Goal: Task Accomplishment & Management: Manage account settings

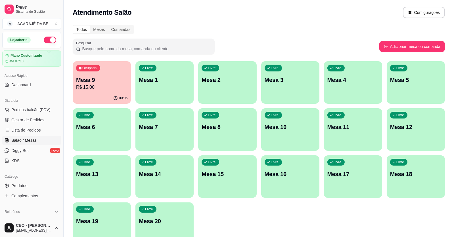
scroll to position [57, 0]
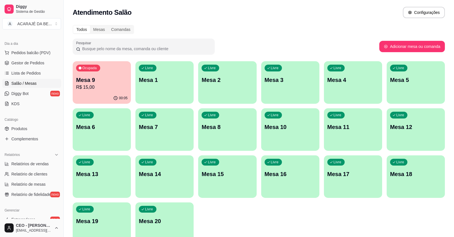
click at [109, 88] on p "R$ 15,00" at bounding box center [101, 87] width 51 height 7
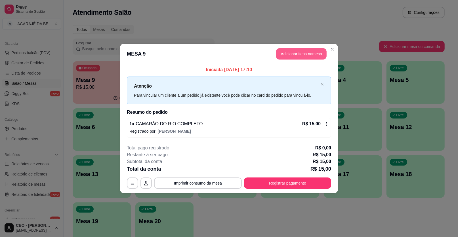
click at [284, 53] on button "Adicionar itens na mesa" at bounding box center [301, 53] width 51 height 11
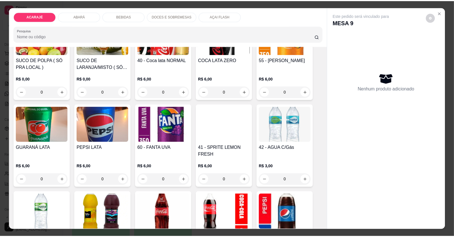
scroll to position [426, 0]
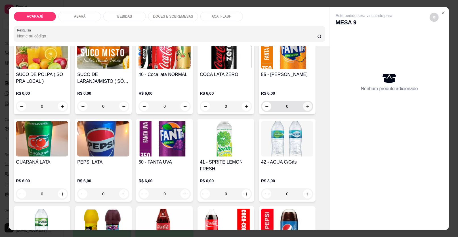
click at [306, 102] on button "increase-product-quantity" at bounding box center [307, 106] width 9 height 9
type input "1"
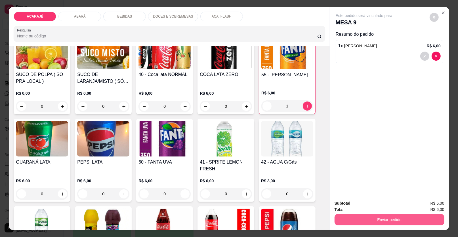
click at [404, 218] on button "Enviar pedido" at bounding box center [390, 219] width 110 height 11
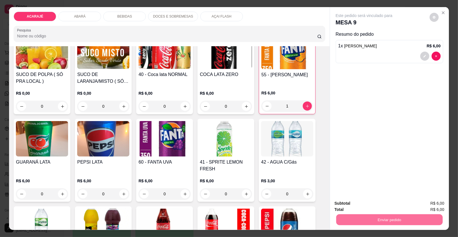
click at [429, 206] on button "Enviar pedido" at bounding box center [430, 206] width 32 height 11
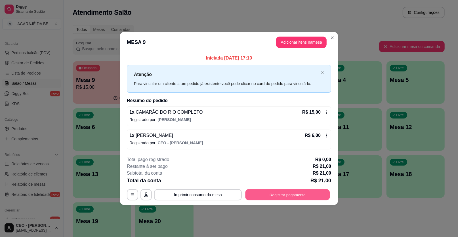
click at [309, 194] on button "Registrar pagamento" at bounding box center [288, 194] width 85 height 11
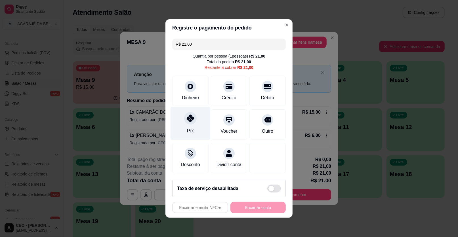
click at [185, 130] on div "Pix" at bounding box center [191, 123] width 40 height 33
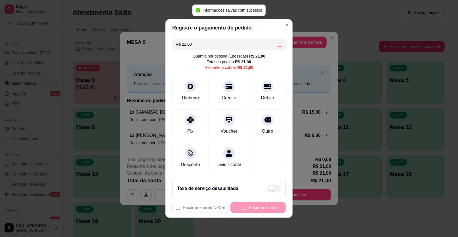
type input "R$ 0,00"
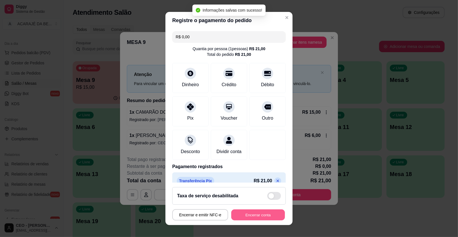
click at [248, 215] on button "Encerrar conta" at bounding box center [258, 215] width 54 height 11
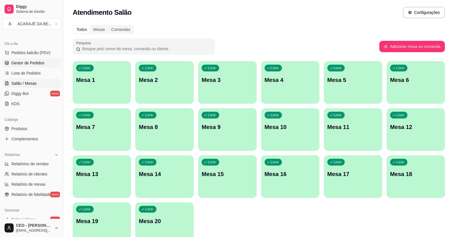
click at [35, 62] on span "Gestor de Pedidos" at bounding box center [27, 63] width 33 height 6
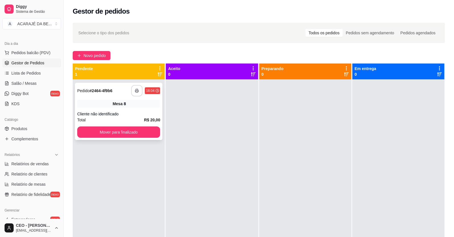
click at [136, 89] on icon "button" at bounding box center [137, 91] width 4 height 4
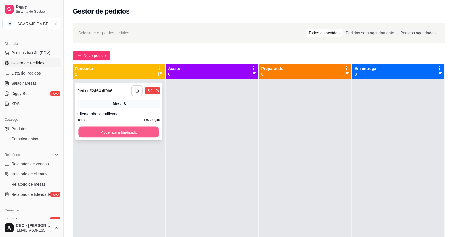
click at [137, 132] on button "Mover para finalizado" at bounding box center [118, 132] width 80 height 11
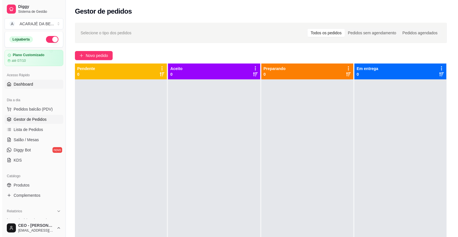
scroll to position [0, 0]
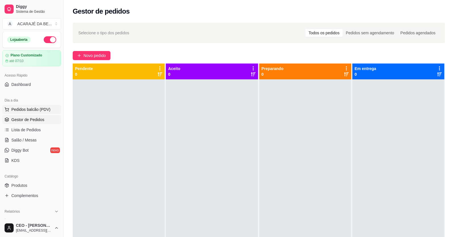
click at [36, 108] on span "Pedidos balcão (PDV)" at bounding box center [30, 110] width 39 height 6
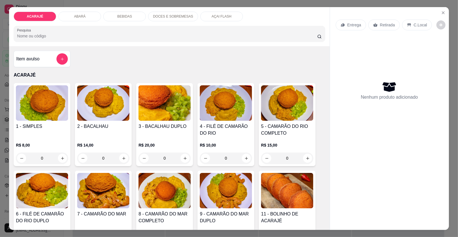
click at [174, 14] on p "DOCES E SOBREMESAS" at bounding box center [173, 16] width 40 height 5
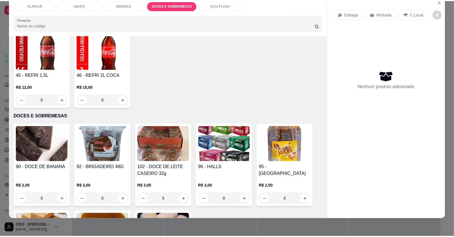
scroll to position [661, 0]
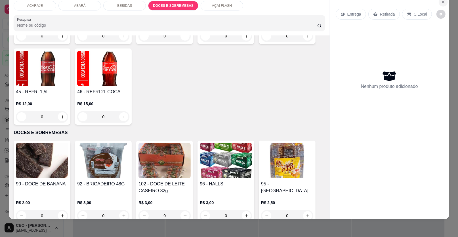
click at [443, 1] on icon "Close" at bounding box center [443, 2] width 5 height 5
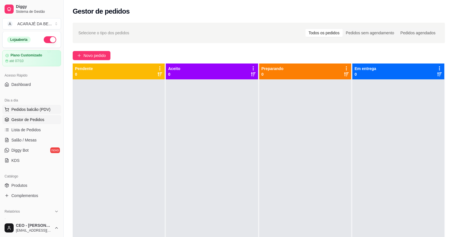
click at [22, 109] on span "Pedidos balcão (PDV)" at bounding box center [30, 110] width 39 height 6
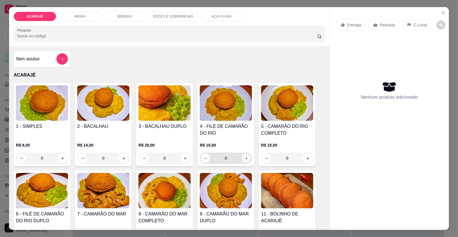
click at [246, 157] on button "increase-product-quantity" at bounding box center [246, 158] width 9 height 9
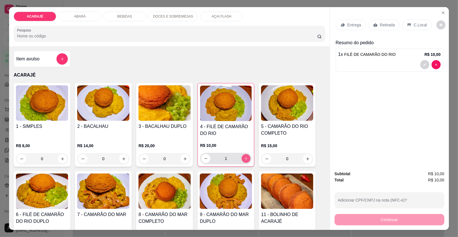
click at [246, 157] on icon "increase-product-quantity" at bounding box center [246, 159] width 4 height 4
type input "2"
click at [390, 24] on p "Retirada" at bounding box center [387, 25] width 15 height 6
drag, startPoint x: 390, startPoint y: 24, endPoint x: 390, endPoint y: 34, distance: 9.7
click at [390, 24] on p "Retirada" at bounding box center [387, 25] width 15 height 6
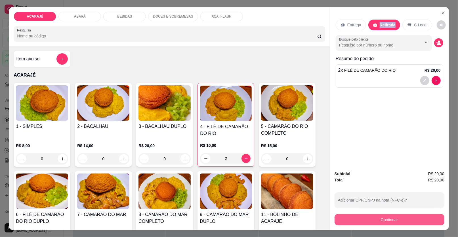
click at [412, 219] on button "Continuar" at bounding box center [390, 219] width 110 height 11
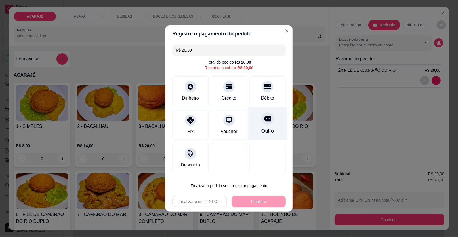
click at [265, 119] on icon at bounding box center [267, 119] width 7 height 6
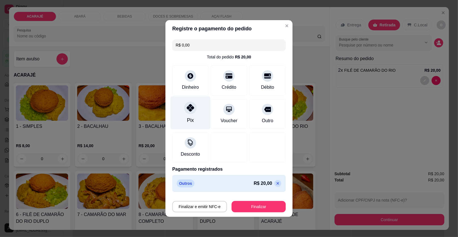
click at [187, 108] on icon at bounding box center [190, 107] width 7 height 7
click at [277, 183] on icon at bounding box center [278, 184] width 3 height 3
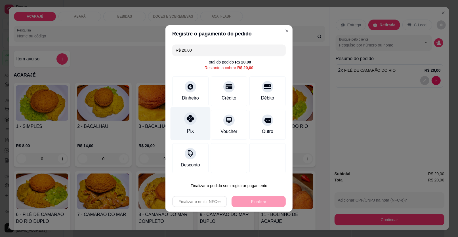
click at [189, 127] on div "Pix" at bounding box center [190, 130] width 7 height 7
type input "R$ 0,00"
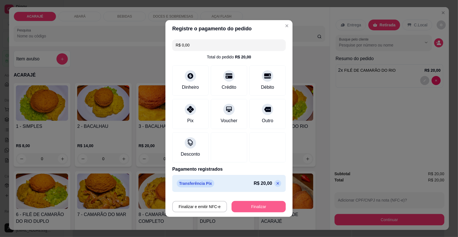
click at [254, 208] on button "Finalizar" at bounding box center [259, 206] width 54 height 11
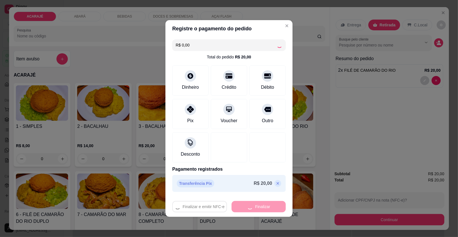
type input "0"
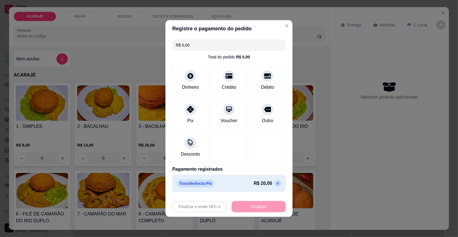
type input "-R$ 20,00"
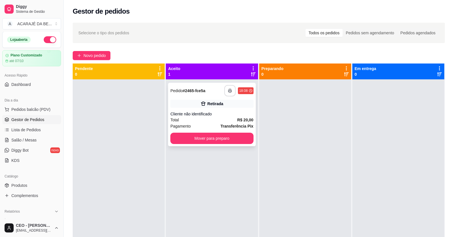
click at [230, 90] on icon "button" at bounding box center [230, 91] width 4 height 4
click at [235, 137] on button "Mover para preparo" at bounding box center [212, 138] width 80 height 11
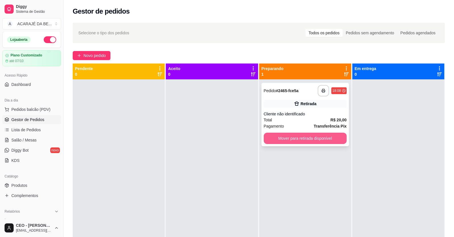
click at [296, 137] on button "Mover para retirada disponível" at bounding box center [305, 138] width 83 height 11
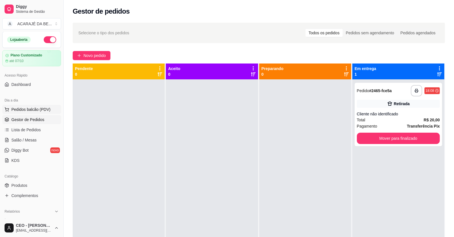
click at [34, 107] on span "Pedidos balcão (PDV)" at bounding box center [30, 110] width 39 height 6
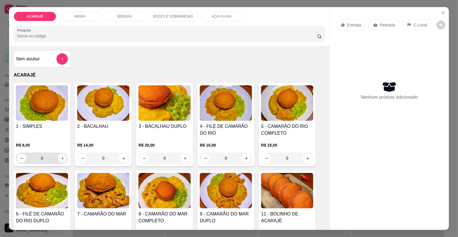
click at [60, 157] on icon "increase-product-quantity" at bounding box center [62, 158] width 4 height 4
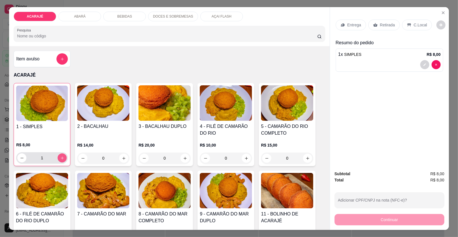
click at [60, 157] on icon "increase-product-quantity" at bounding box center [62, 158] width 4 height 4
type input "2"
click at [245, 158] on icon "increase-product-quantity" at bounding box center [246, 158] width 3 height 3
type input "1"
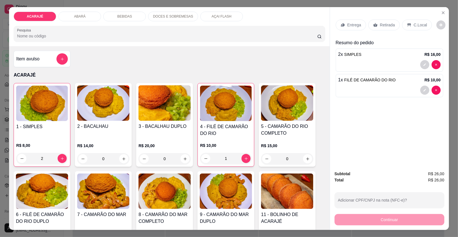
click at [389, 26] on p "Retirada" at bounding box center [387, 25] width 15 height 6
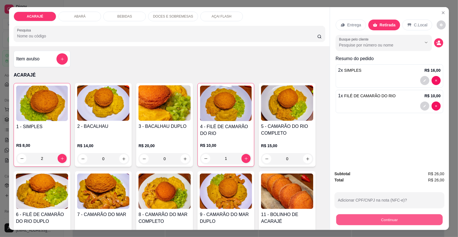
click at [400, 215] on button "Continuar" at bounding box center [389, 220] width 106 height 11
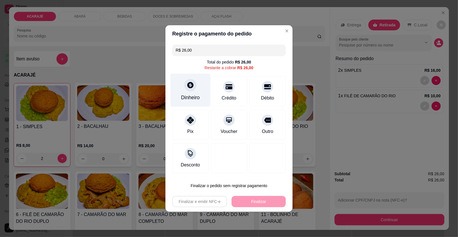
click at [189, 83] on icon at bounding box center [190, 85] width 6 height 6
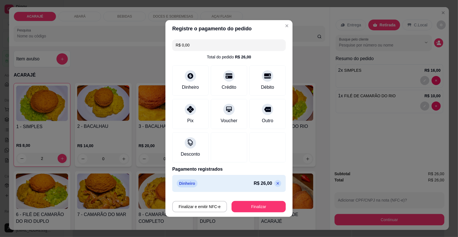
type input "R$ 0,00"
click at [256, 208] on button "Finalizar" at bounding box center [259, 207] width 53 height 11
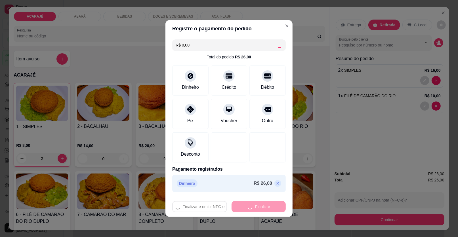
type input "0"
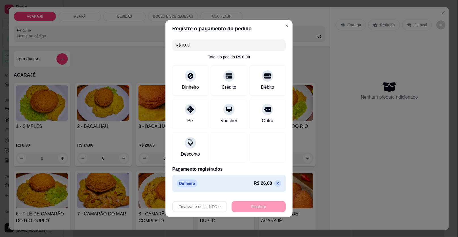
type input "-R$ 26,00"
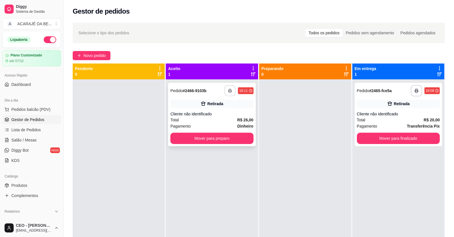
click at [230, 93] on button "button" at bounding box center [230, 90] width 11 height 11
click at [391, 142] on button "Mover para finalizado" at bounding box center [398, 138] width 80 height 11
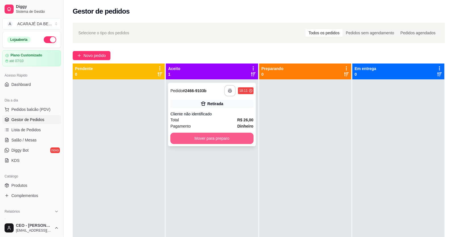
click at [239, 142] on button "Mover para preparo" at bounding box center [211, 138] width 83 height 11
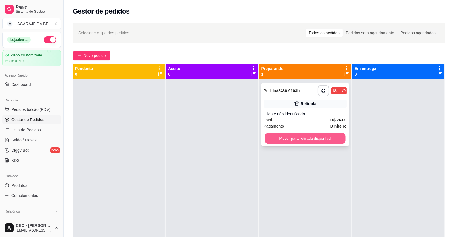
click at [308, 141] on button "Mover para retirada disponível" at bounding box center [305, 138] width 80 height 11
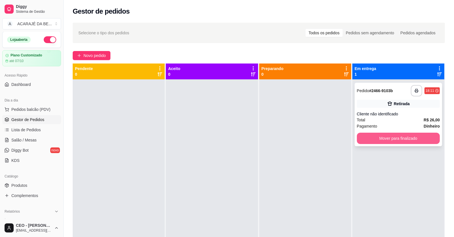
click at [369, 139] on button "Mover para finalizado" at bounding box center [398, 138] width 83 height 11
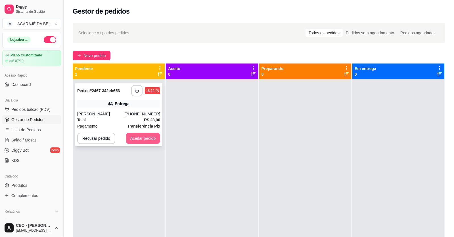
click at [150, 139] on button "Aceitar pedido" at bounding box center [143, 138] width 35 height 11
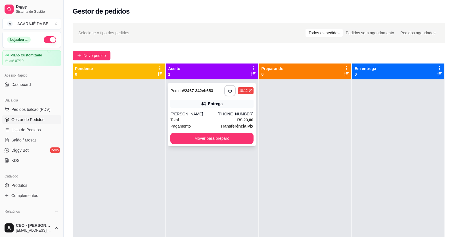
click at [228, 121] on div "Total R$ 23,00" at bounding box center [211, 120] width 83 height 6
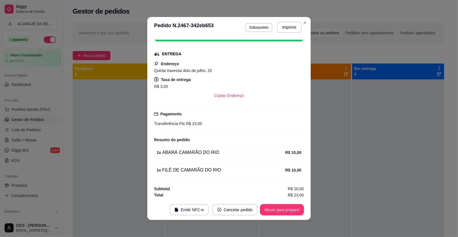
scroll to position [1, 0]
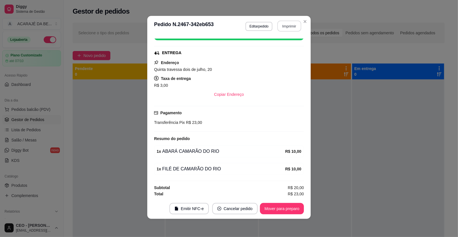
click at [294, 25] on button "Imprimir" at bounding box center [290, 26] width 24 height 11
click at [284, 209] on button "Mover para preparo" at bounding box center [282, 208] width 44 height 11
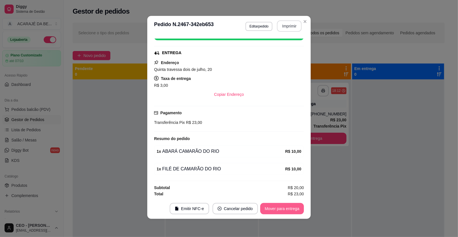
click at [299, 208] on button "Mover para entrega" at bounding box center [282, 208] width 44 height 11
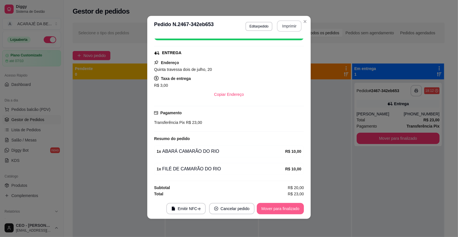
click at [298, 209] on button "Mover para finalizado" at bounding box center [280, 208] width 47 height 11
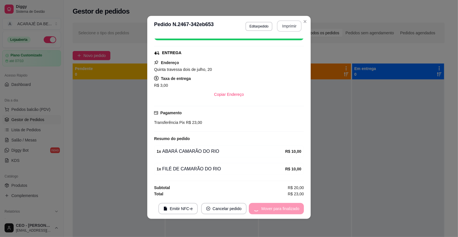
scroll to position [66, 0]
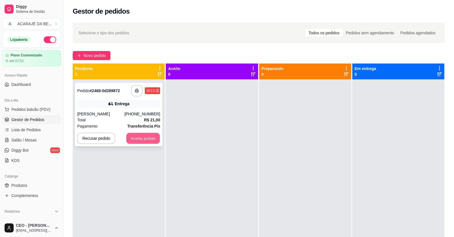
click at [148, 137] on button "Aceitar pedido" at bounding box center [143, 138] width 34 height 11
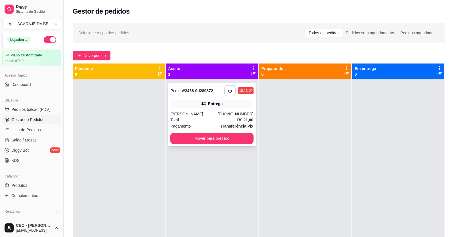
click at [194, 120] on div "Total R$ 21,00" at bounding box center [211, 120] width 83 height 6
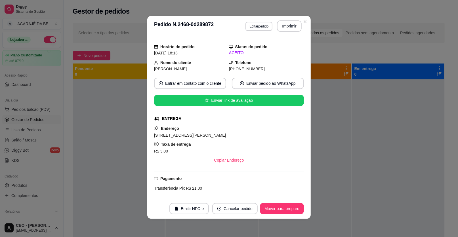
scroll to position [0, 0]
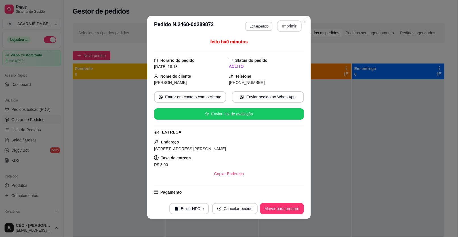
click at [289, 27] on button "Imprimir" at bounding box center [289, 25] width 25 height 11
click at [283, 209] on button "Mover para preparo" at bounding box center [282, 209] width 43 height 11
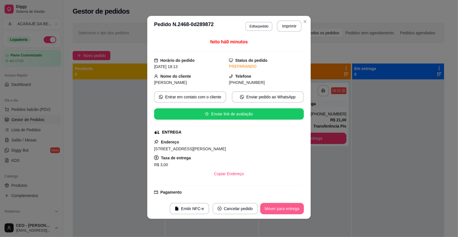
click at [283, 209] on button "Mover para entrega" at bounding box center [282, 208] width 44 height 11
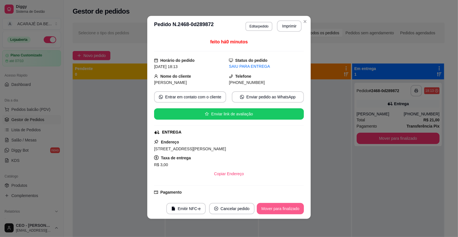
click at [294, 210] on button "Mover para finalizado" at bounding box center [280, 208] width 47 height 11
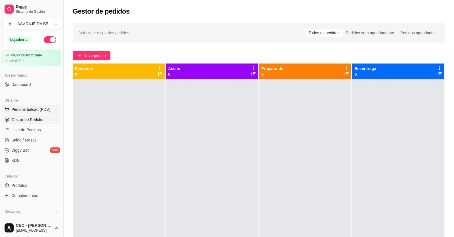
click at [21, 111] on span "Pedidos balcão (PDV)" at bounding box center [30, 110] width 39 height 6
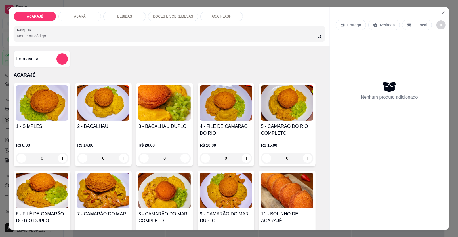
click at [130, 16] on div "BEBIDAS" at bounding box center [124, 17] width 43 height 10
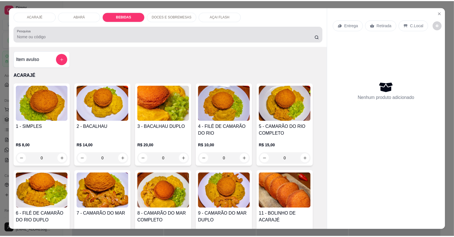
scroll to position [11, 0]
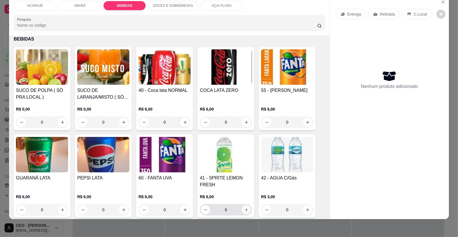
click at [244, 208] on icon "increase-product-quantity" at bounding box center [246, 210] width 4 height 4
type input "1"
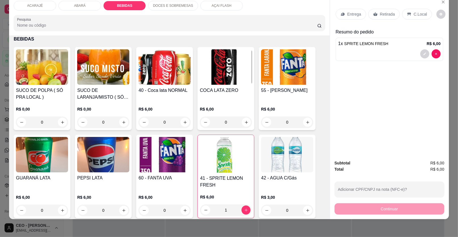
click at [388, 13] on p "Retirada" at bounding box center [387, 14] width 15 height 6
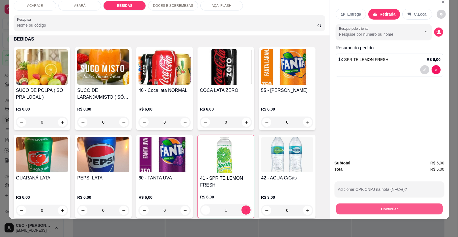
click at [383, 209] on button "Continuar" at bounding box center [389, 209] width 106 height 11
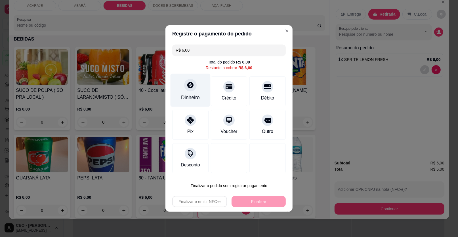
click at [189, 84] on icon at bounding box center [190, 85] width 6 height 6
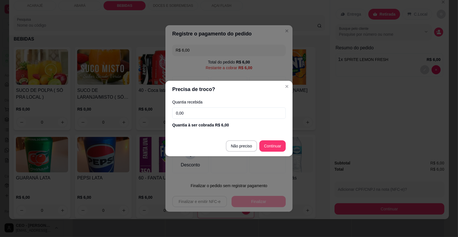
click at [193, 116] on input "0,00" at bounding box center [229, 113] width 114 height 11
click at [211, 115] on input "0,00" at bounding box center [229, 113] width 114 height 11
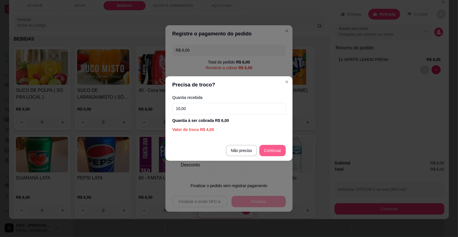
type input "10,00"
type input "R$ 0,00"
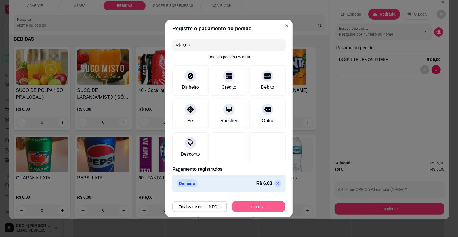
click at [265, 207] on button "Finalizar" at bounding box center [259, 207] width 53 height 11
type input "0"
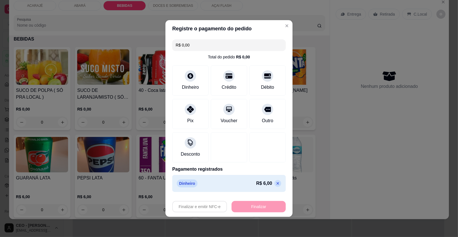
type input "-R$ 6,00"
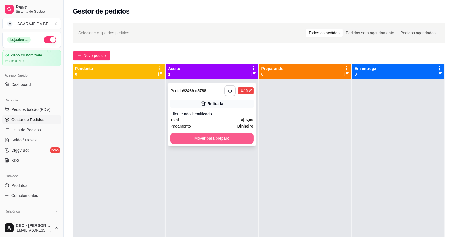
click at [226, 136] on button "Mover para preparo" at bounding box center [211, 138] width 83 height 11
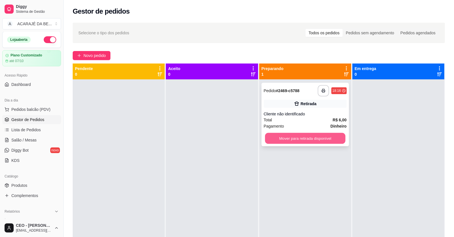
click at [281, 142] on button "Mover para retirada disponível" at bounding box center [305, 138] width 80 height 11
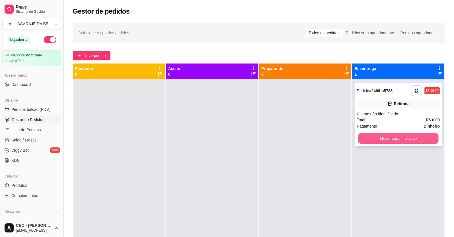
click at [398, 139] on button "Mover para finalizado" at bounding box center [398, 138] width 80 height 11
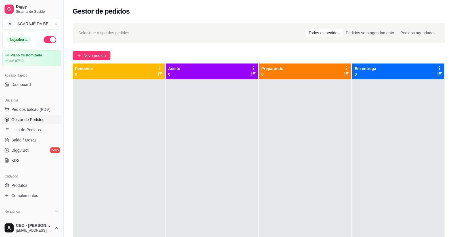
click at [385, 177] on div at bounding box center [398, 198] width 92 height 237
click at [26, 110] on span "Pedidos balcão (PDV)" at bounding box center [30, 110] width 39 height 6
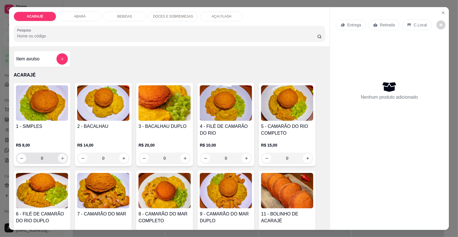
click at [60, 156] on button "increase-product-quantity" at bounding box center [62, 158] width 9 height 9
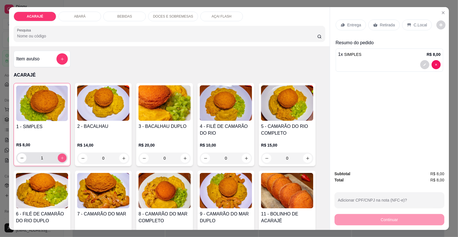
click at [61, 155] on button "increase-product-quantity" at bounding box center [62, 158] width 9 height 9
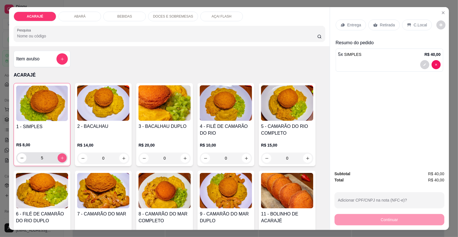
type input "6"
click at [380, 25] on p "Retirada" at bounding box center [387, 25] width 15 height 6
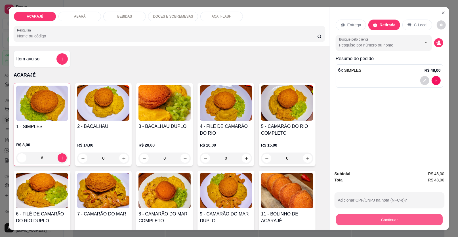
click at [400, 220] on button "Continuar" at bounding box center [389, 220] width 106 height 11
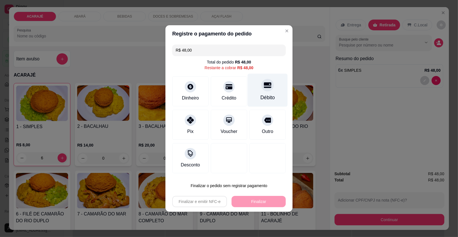
click at [264, 83] on icon at bounding box center [267, 86] width 7 height 6
type input "R$ 0,00"
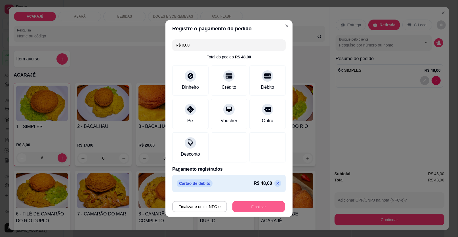
click at [256, 205] on button "Finalizar" at bounding box center [259, 207] width 53 height 11
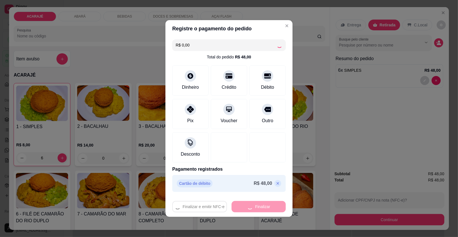
type input "0"
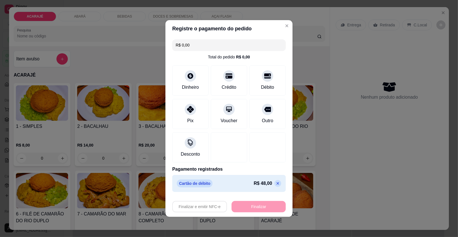
type input "-R$ 48,00"
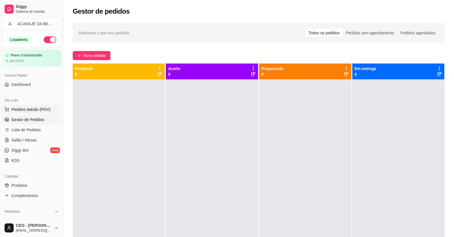
click at [34, 108] on span "Pedidos balcão (PDV)" at bounding box center [30, 110] width 39 height 6
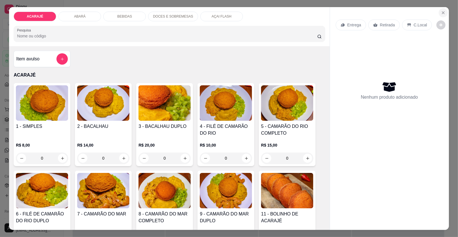
click at [442, 13] on icon "Close" at bounding box center [443, 13] width 2 height 2
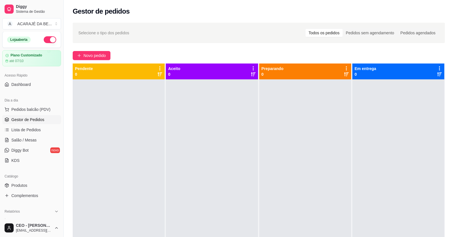
click at [32, 117] on span "Gestor de Pedidos" at bounding box center [27, 120] width 33 height 6
click at [38, 107] on span "Pedidos balcão (PDV)" at bounding box center [30, 110] width 39 height 6
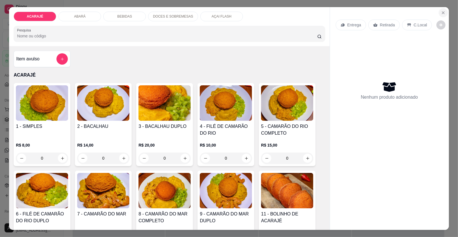
click at [441, 11] on icon "Close" at bounding box center [443, 13] width 5 height 5
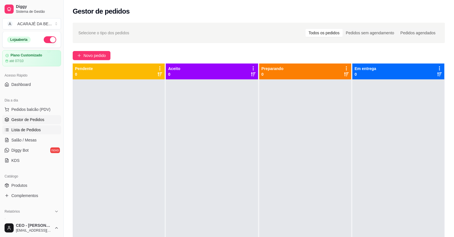
click at [28, 128] on span "Lista de Pedidos" at bounding box center [26, 130] width 30 height 6
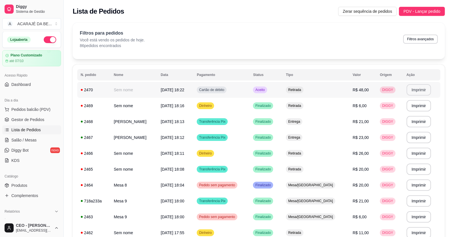
click at [421, 90] on button "Imprimir" at bounding box center [419, 89] width 25 height 11
click at [33, 121] on span "Gestor de Pedidos" at bounding box center [27, 120] width 33 height 6
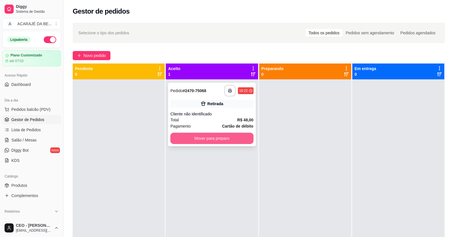
click at [224, 139] on button "Mover para preparo" at bounding box center [211, 138] width 83 height 11
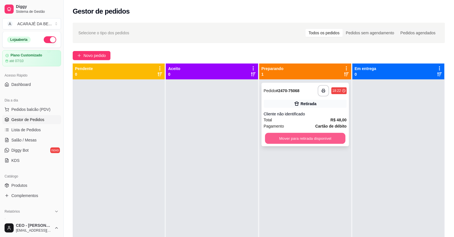
click at [332, 139] on button "Mover para retirada disponível" at bounding box center [305, 138] width 80 height 11
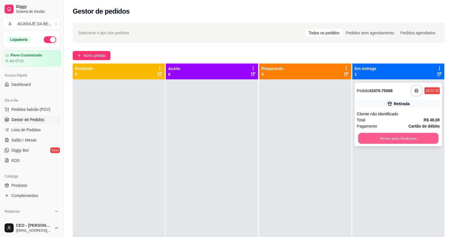
click at [375, 142] on button "Mover para finalizado" at bounding box center [398, 138] width 80 height 11
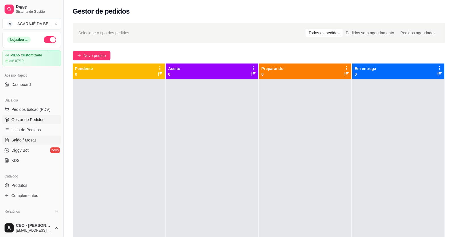
click at [33, 137] on span "Salão / Mesas" at bounding box center [23, 140] width 25 height 6
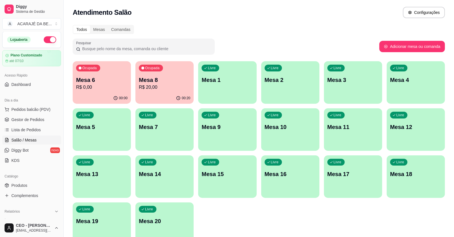
click at [171, 83] on p "Mesa 8" at bounding box center [164, 80] width 51 height 8
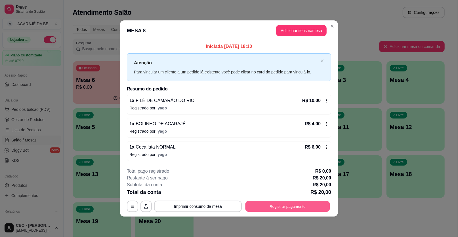
click at [279, 207] on button "Registrar pagamento" at bounding box center [288, 206] width 85 height 11
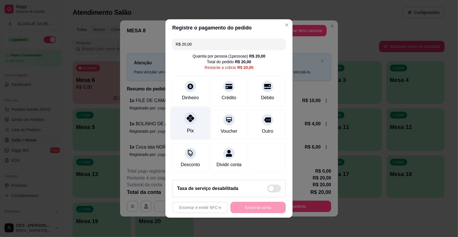
click at [186, 114] on div at bounding box center [190, 118] width 12 height 12
type input "R$ 0,00"
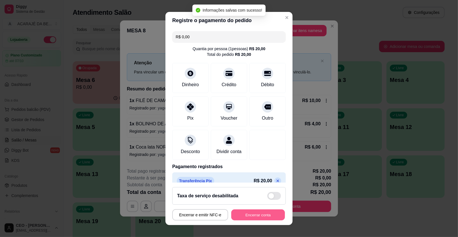
click at [264, 214] on button "Encerrar conta" at bounding box center [258, 215] width 54 height 11
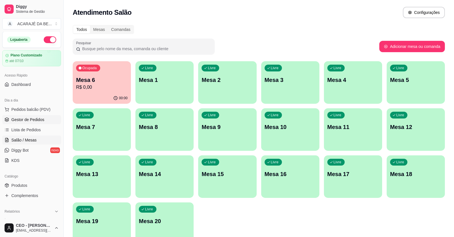
click at [29, 118] on span "Gestor de Pedidos" at bounding box center [27, 120] width 33 height 6
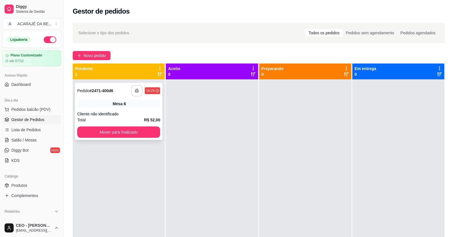
click at [135, 89] on icon "button" at bounding box center [137, 91] width 4 height 4
click at [123, 132] on button "Mover para finalizado" at bounding box center [118, 132] width 83 height 11
click at [137, 93] on button "button" at bounding box center [136, 90] width 11 height 11
click at [149, 131] on button "Mover para finalizado" at bounding box center [118, 132] width 83 height 11
click at [147, 133] on button "Mover para finalizado" at bounding box center [118, 132] width 83 height 11
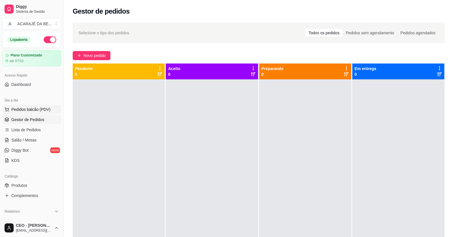
click at [27, 109] on span "Pedidos balcão (PDV)" at bounding box center [30, 110] width 39 height 6
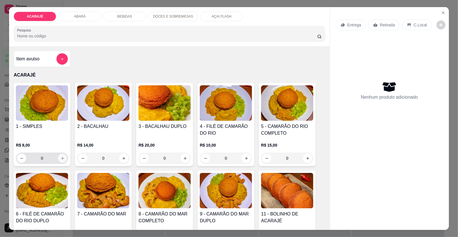
click at [60, 158] on icon "increase-product-quantity" at bounding box center [62, 158] width 4 height 4
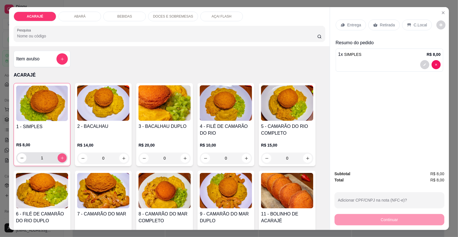
click at [60, 158] on icon "increase-product-quantity" at bounding box center [62, 158] width 4 height 4
type input "2"
click at [386, 23] on p "Retirada" at bounding box center [387, 25] width 15 height 6
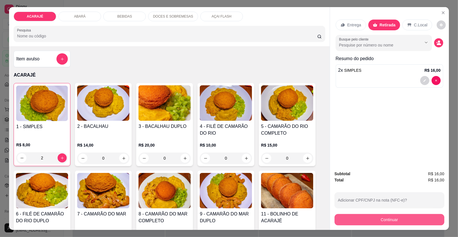
click at [400, 217] on button "Continuar" at bounding box center [390, 219] width 110 height 11
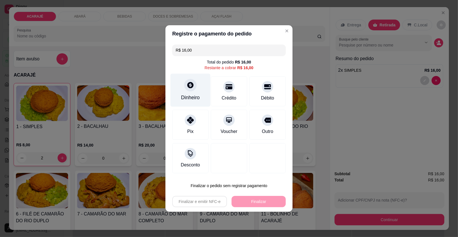
click at [189, 84] on icon at bounding box center [190, 84] width 7 height 7
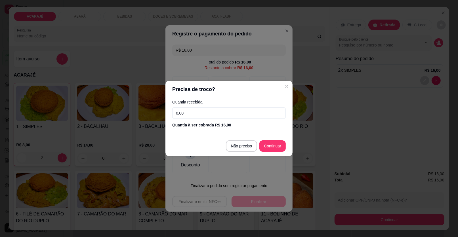
click at [227, 112] on input "0,00" at bounding box center [229, 113] width 114 height 11
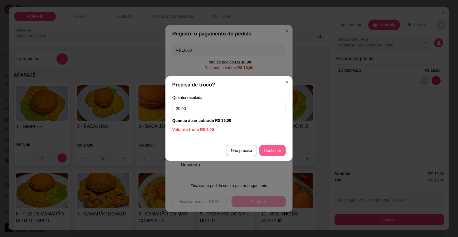
type input "20,00"
type input "R$ 0,00"
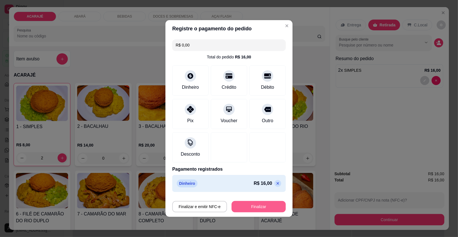
click at [262, 206] on button "Finalizar" at bounding box center [259, 206] width 54 height 11
type input "0"
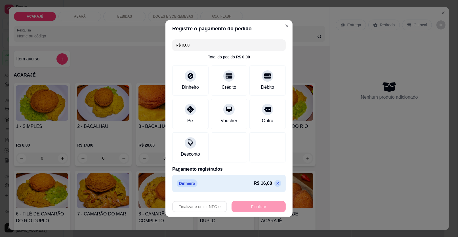
type input "-R$ 16,00"
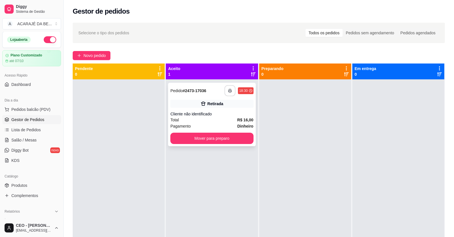
click at [226, 90] on button "button" at bounding box center [230, 90] width 11 height 11
click at [219, 139] on button "Mover para preparo" at bounding box center [211, 138] width 83 height 11
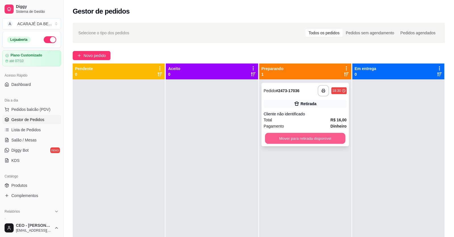
click at [292, 138] on button "Mover para retirada disponível" at bounding box center [305, 138] width 80 height 11
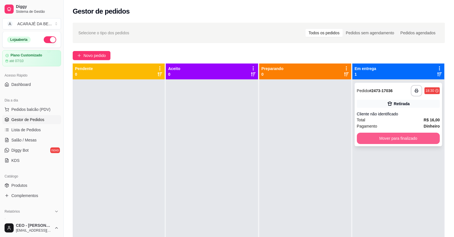
click at [393, 141] on button "Mover para finalizado" at bounding box center [398, 138] width 83 height 11
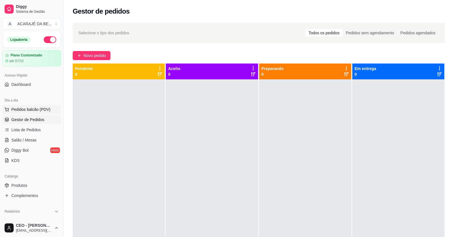
click at [33, 108] on span "Pedidos balcão (PDV)" at bounding box center [30, 110] width 39 height 6
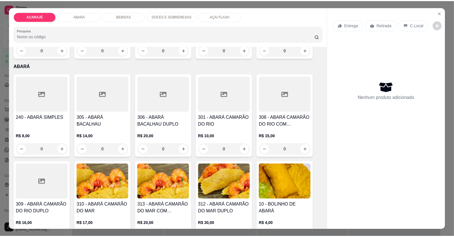
scroll to position [198, 0]
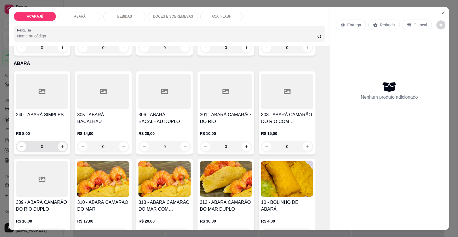
click at [62, 145] on button "increase-product-quantity" at bounding box center [62, 146] width 9 height 9
type input "1"
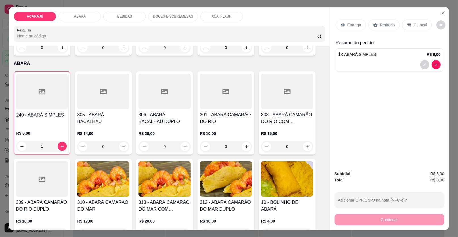
click at [389, 26] on p "Retirada" at bounding box center [387, 25] width 15 height 6
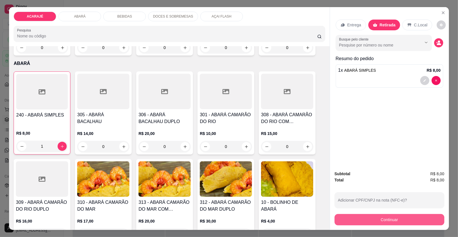
click at [417, 218] on button "Continuar" at bounding box center [390, 219] width 110 height 11
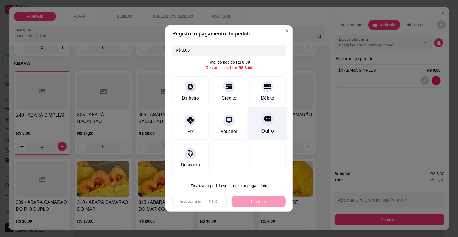
click at [267, 122] on icon at bounding box center [267, 118] width 7 height 7
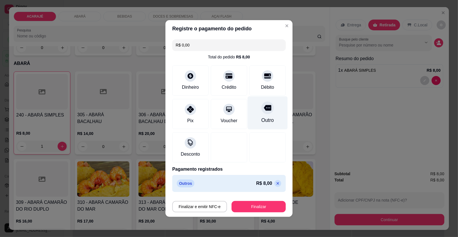
type input "R$ 0,00"
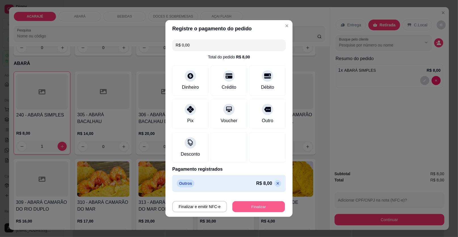
click at [275, 208] on button "Finalizar" at bounding box center [259, 207] width 53 height 11
type input "0"
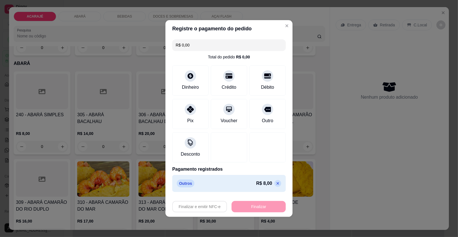
type input "-R$ 8,00"
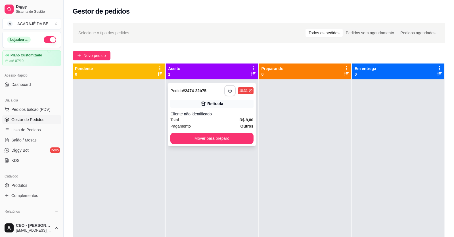
click at [229, 91] on rect "button" at bounding box center [230, 91] width 2 height 1
click at [232, 141] on button "Mover para preparo" at bounding box center [211, 138] width 83 height 11
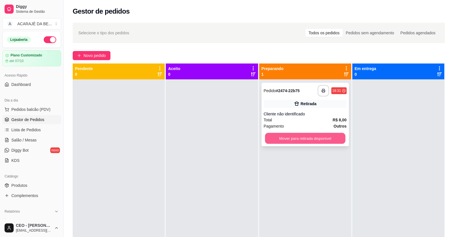
click at [286, 136] on button "Mover para retirada disponível" at bounding box center [305, 138] width 80 height 11
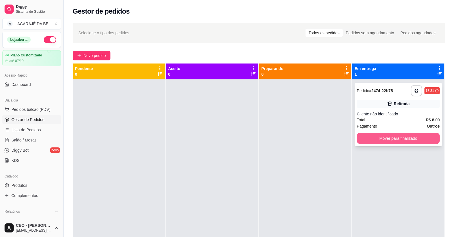
click at [394, 139] on button "Mover para finalizado" at bounding box center [398, 138] width 83 height 11
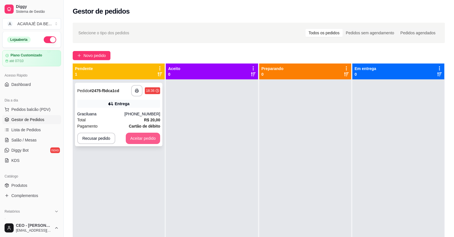
click at [141, 137] on button "Aceitar pedido" at bounding box center [143, 138] width 35 height 11
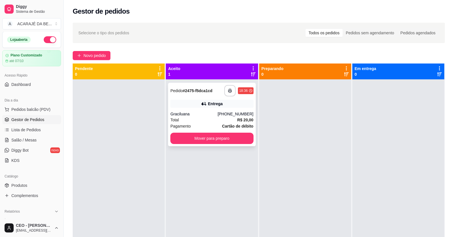
click at [199, 120] on div "Total R$ 20,00" at bounding box center [211, 120] width 83 height 6
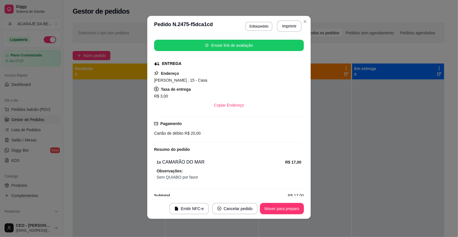
scroll to position [77, 0]
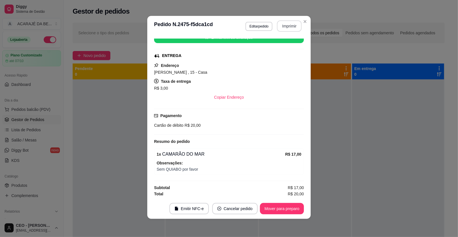
click at [290, 24] on button "Imprimir" at bounding box center [289, 25] width 25 height 11
click at [288, 210] on button "Mover para preparo" at bounding box center [282, 209] width 43 height 11
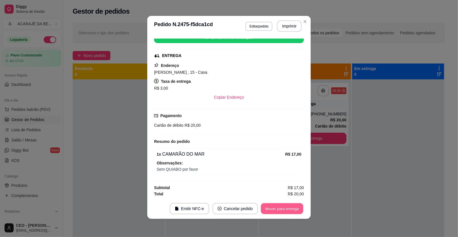
click at [300, 208] on button "Mover para entrega" at bounding box center [282, 209] width 43 height 11
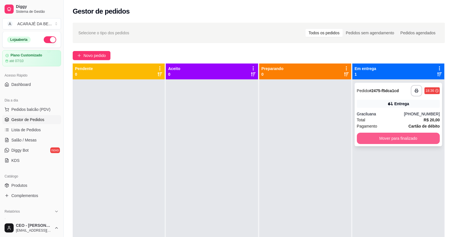
click at [409, 141] on button "Mover para finalizado" at bounding box center [398, 138] width 83 height 11
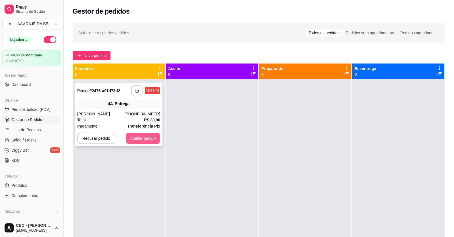
click at [136, 138] on button "Aceitar pedido" at bounding box center [143, 138] width 35 height 11
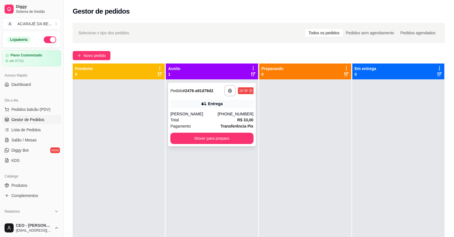
click at [202, 121] on div "Total R$ 33,00" at bounding box center [211, 120] width 83 height 6
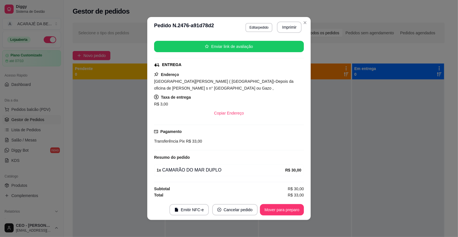
scroll to position [1, 0]
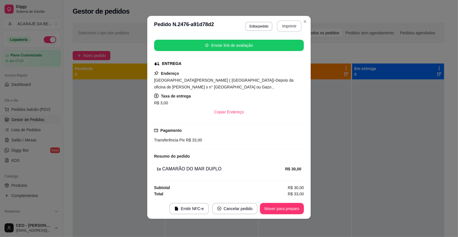
click at [292, 24] on button "Imprimir" at bounding box center [289, 25] width 25 height 11
click at [289, 210] on button "Mover para preparo" at bounding box center [282, 209] width 43 height 11
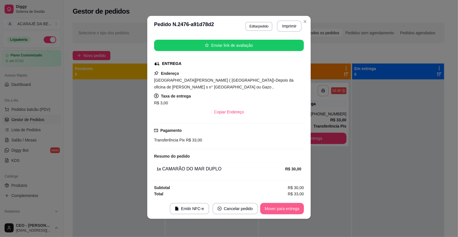
click at [295, 210] on button "Mover para entrega" at bounding box center [282, 208] width 44 height 11
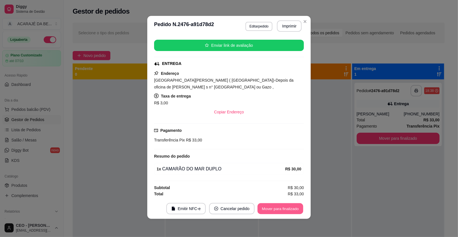
click at [295, 209] on button "Mover para finalizado" at bounding box center [281, 209] width 46 height 11
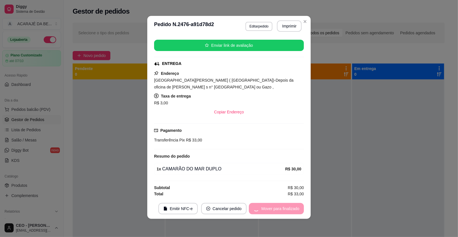
scroll to position [56, 0]
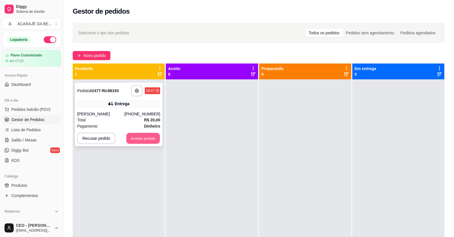
click at [137, 137] on button "Aceitar pedido" at bounding box center [143, 138] width 34 height 11
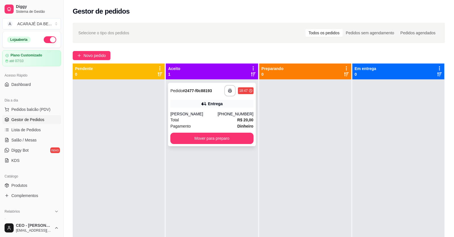
click at [200, 122] on div "Total R$ 20,00" at bounding box center [211, 120] width 83 height 6
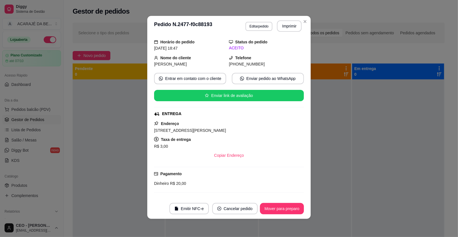
scroll to position [0, 0]
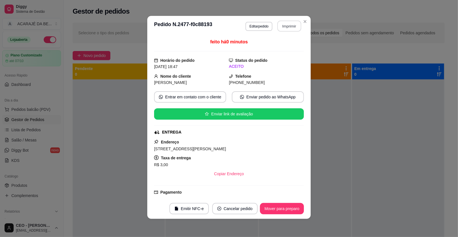
click at [291, 25] on button "Imprimir" at bounding box center [290, 26] width 24 height 11
click at [283, 209] on button "Mover para preparo" at bounding box center [282, 208] width 44 height 11
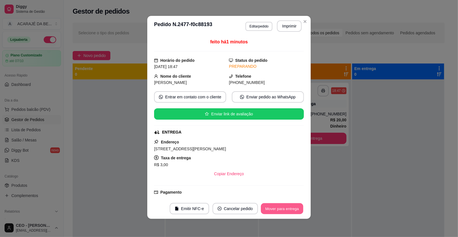
click at [283, 209] on button "Mover para entrega" at bounding box center [282, 209] width 43 height 11
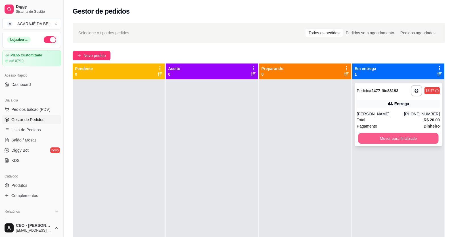
click at [394, 136] on button "Mover para finalizado" at bounding box center [398, 138] width 80 height 11
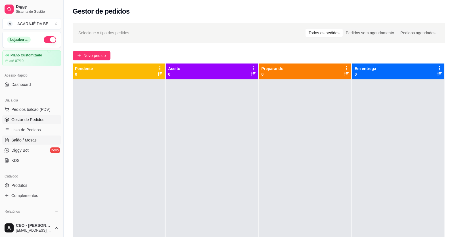
click at [21, 138] on span "Salão / Mesas" at bounding box center [23, 140] width 25 height 6
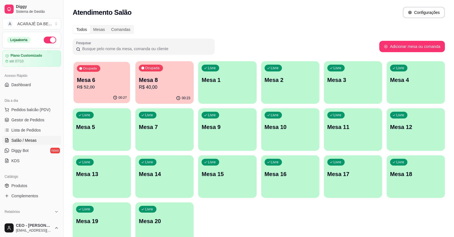
click at [113, 84] on p "R$ 52,00" at bounding box center [102, 87] width 50 height 7
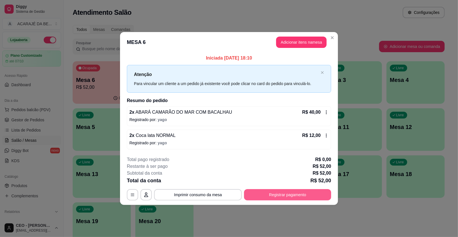
click at [292, 192] on button "Registrar pagamento" at bounding box center [287, 194] width 87 height 11
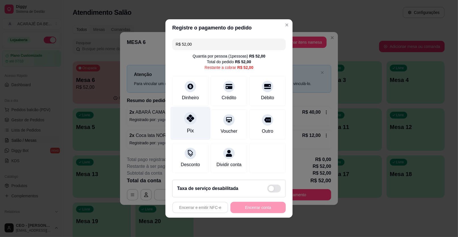
click at [187, 118] on icon at bounding box center [190, 118] width 7 height 7
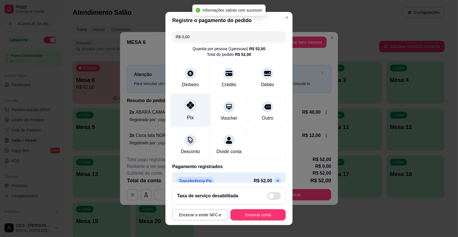
type input "R$ 0,00"
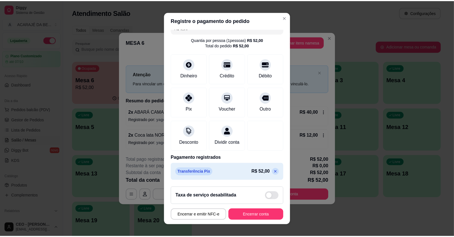
scroll to position [15, 0]
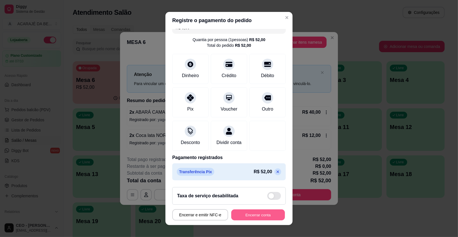
click at [265, 215] on button "Encerrar conta" at bounding box center [258, 215] width 54 height 11
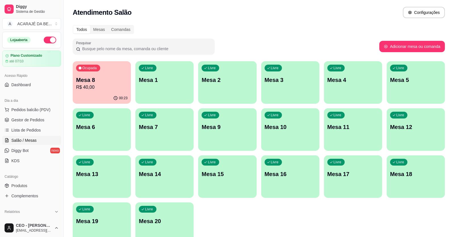
click at [107, 85] on p "R$ 40,00" at bounding box center [101, 87] width 51 height 7
click at [36, 118] on span "Gestor de Pedidos" at bounding box center [27, 120] width 33 height 6
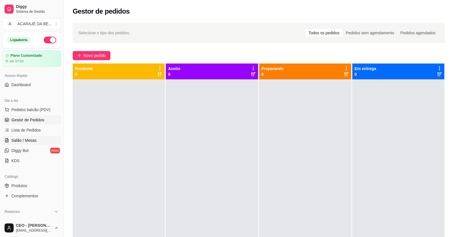
click at [41, 139] on link "Salão / Mesas" at bounding box center [31, 140] width 59 height 9
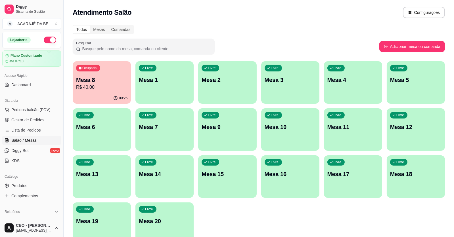
click at [112, 86] on p "R$ 40,00" at bounding box center [101, 87] width 51 height 7
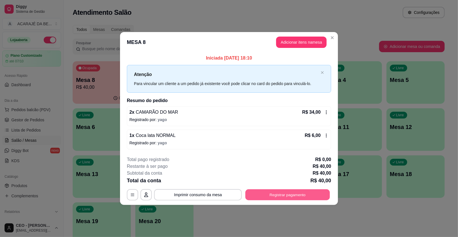
click at [313, 197] on button "Registrar pagamento" at bounding box center [288, 194] width 85 height 11
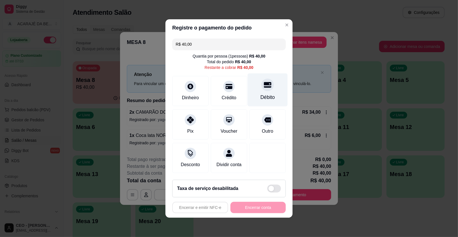
click at [264, 87] on icon at bounding box center [267, 85] width 7 height 6
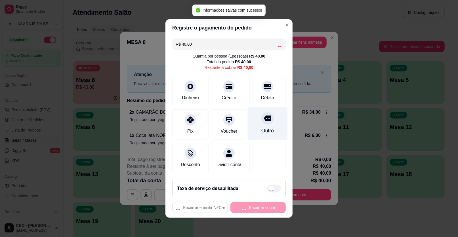
type input "R$ 0,00"
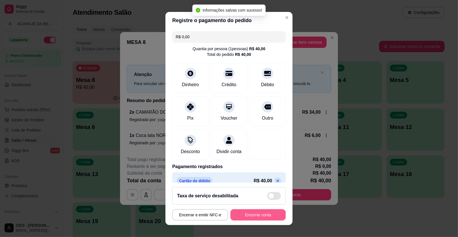
click at [269, 217] on button "Encerrar conta" at bounding box center [258, 215] width 55 height 11
